Goal: Check status

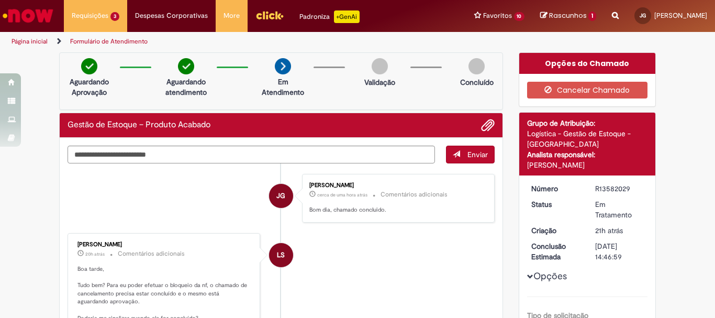
scroll to position [52, 0]
